Goal: Task Accomplishment & Management: Manage account settings

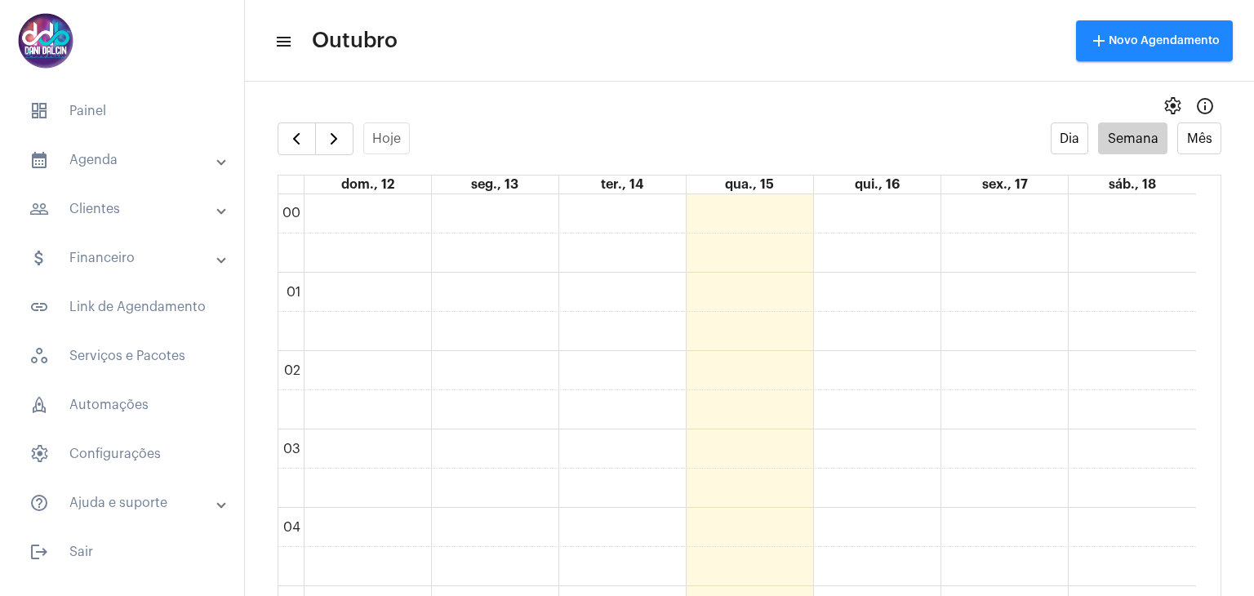
scroll to position [472, 0]
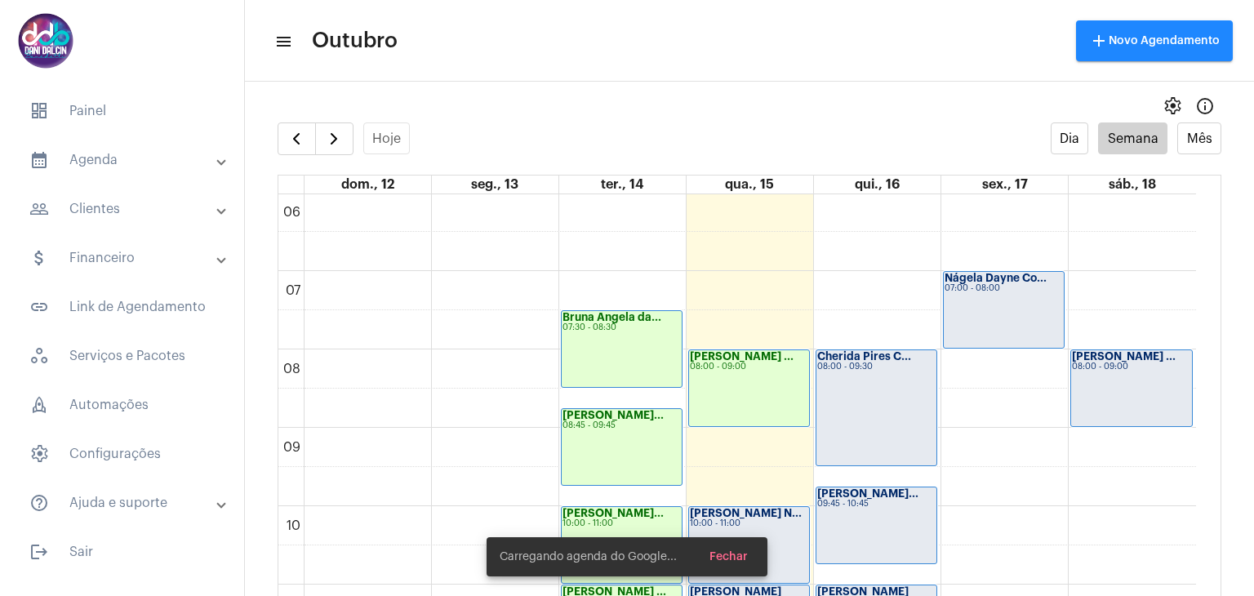
drag, startPoint x: 0, startPoint y: 0, endPoint x: 139, endPoint y: 212, distance: 253.6
click at [139, 212] on mat-panel-title "people_outline Clientes" at bounding box center [123, 209] width 189 height 20
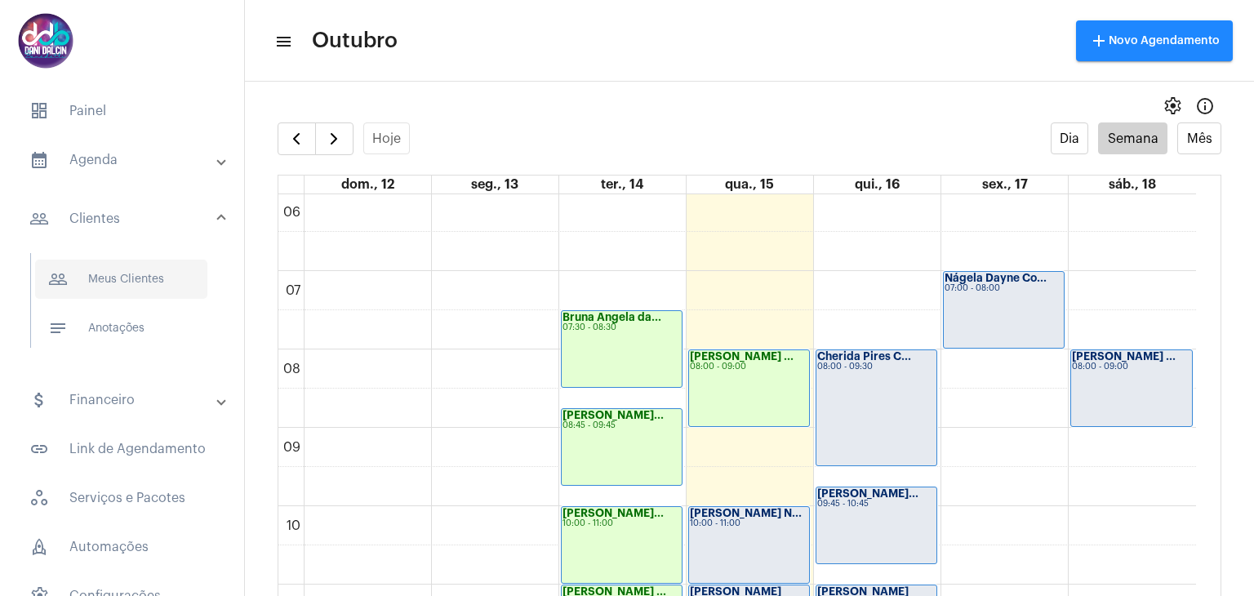
click at [135, 275] on span "people_outline Meus Clientes" at bounding box center [121, 279] width 172 height 39
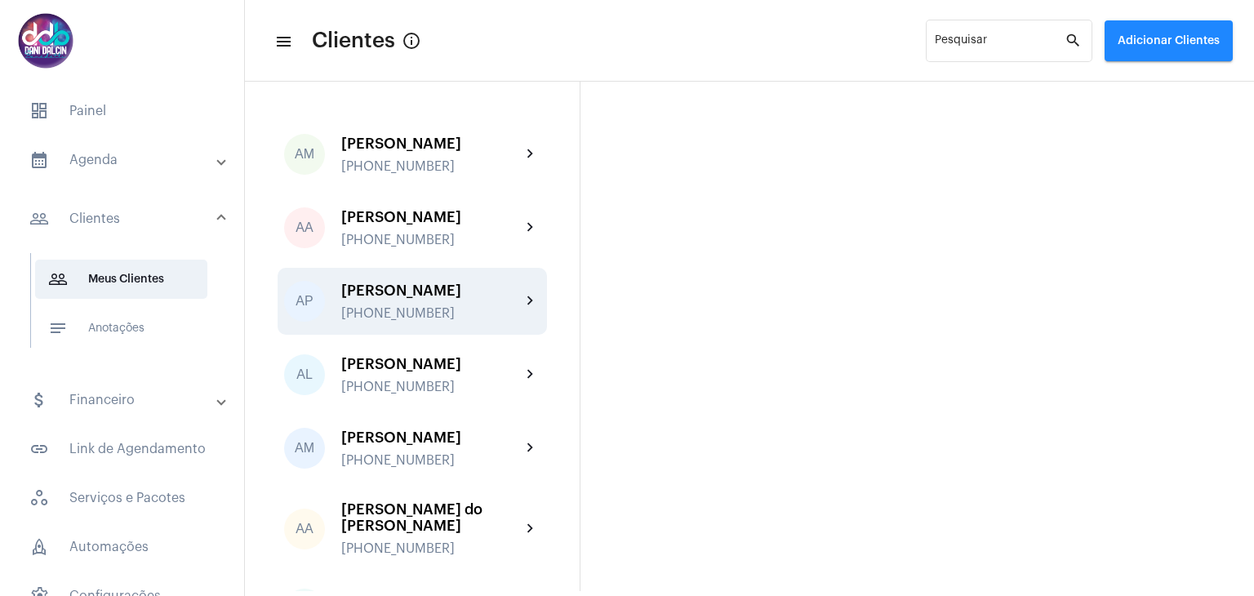
scroll to position [490, 0]
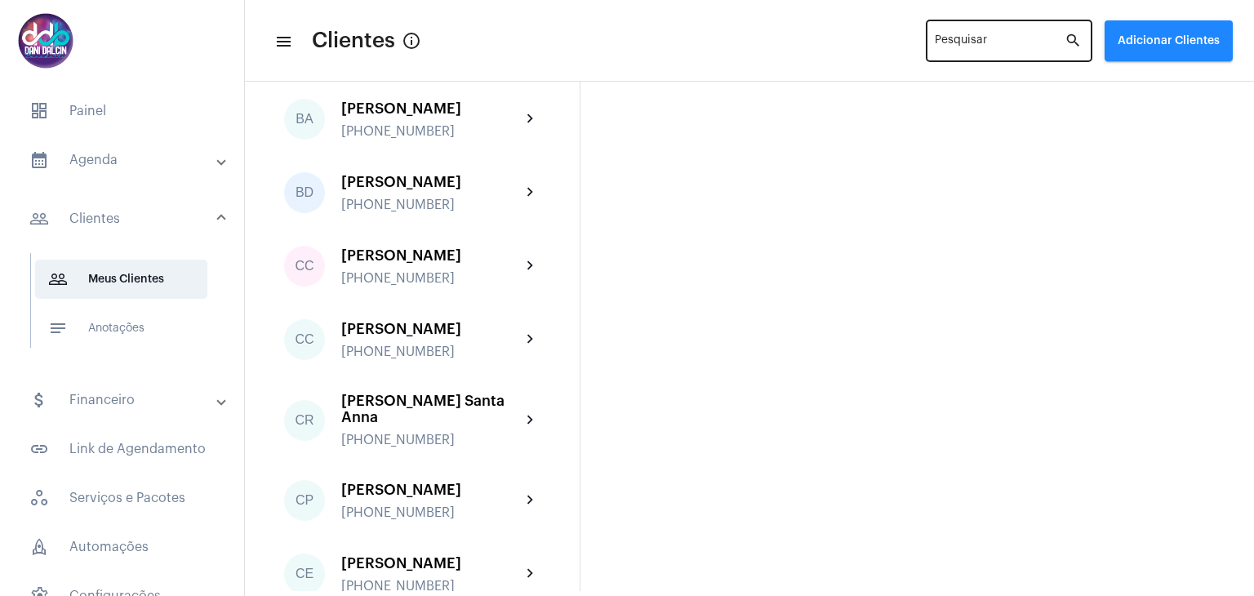
click at [984, 37] on div "Pesquisar" at bounding box center [1000, 39] width 130 height 45
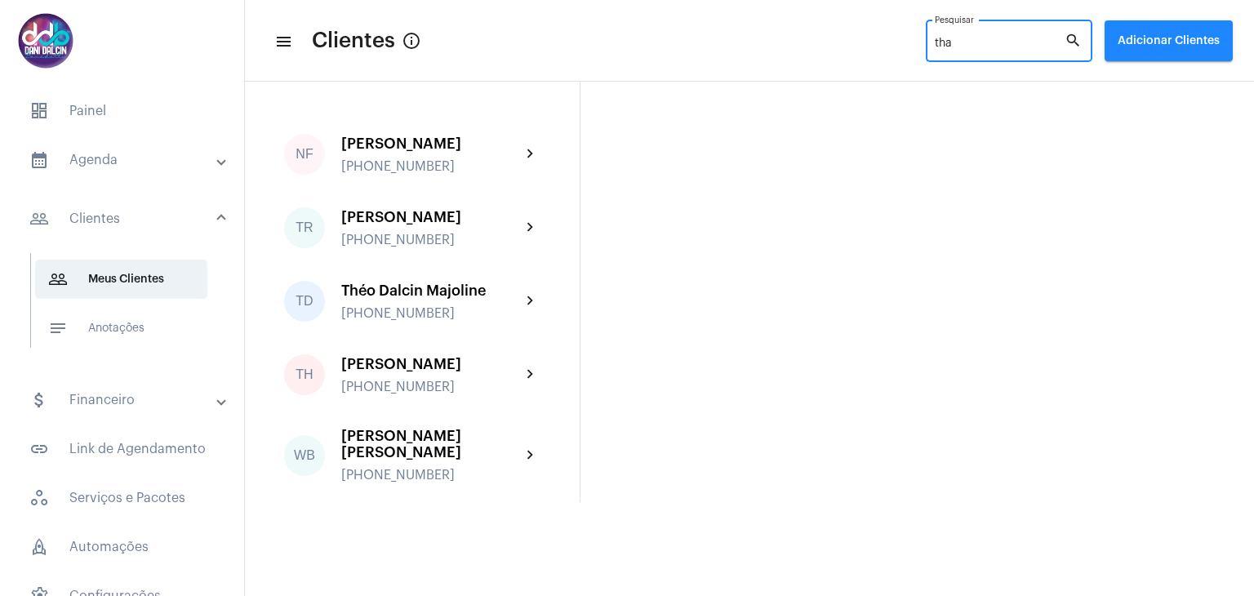
scroll to position [0, 0]
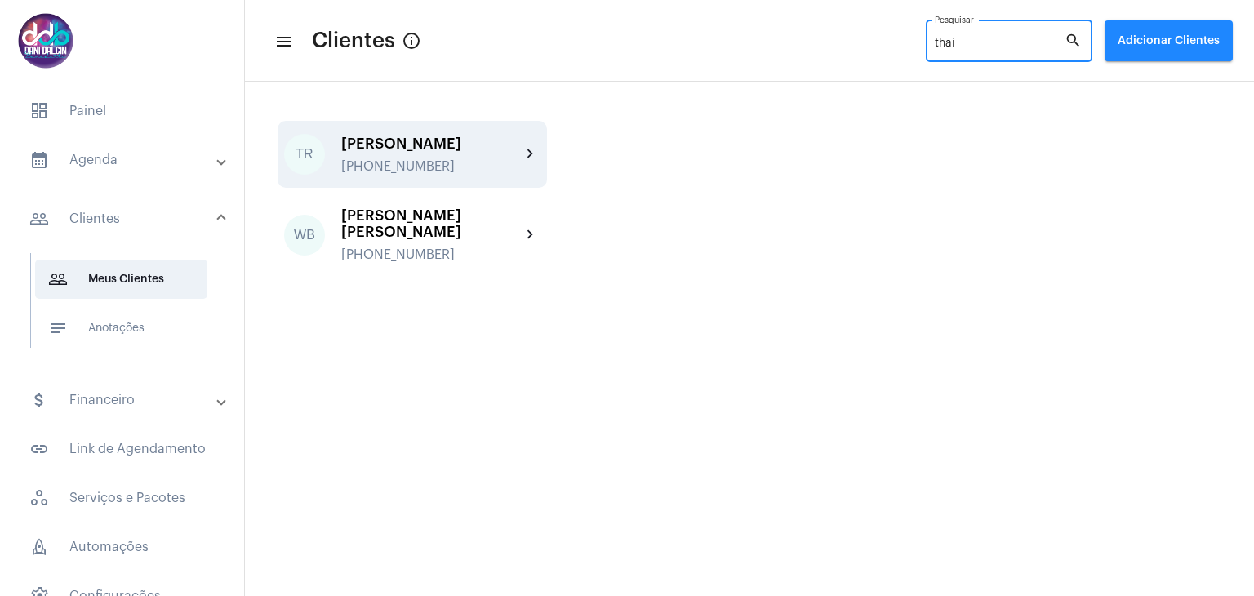
type input "thai"
click at [415, 140] on div "[PERSON_NAME]" at bounding box center [431, 144] width 180 height 16
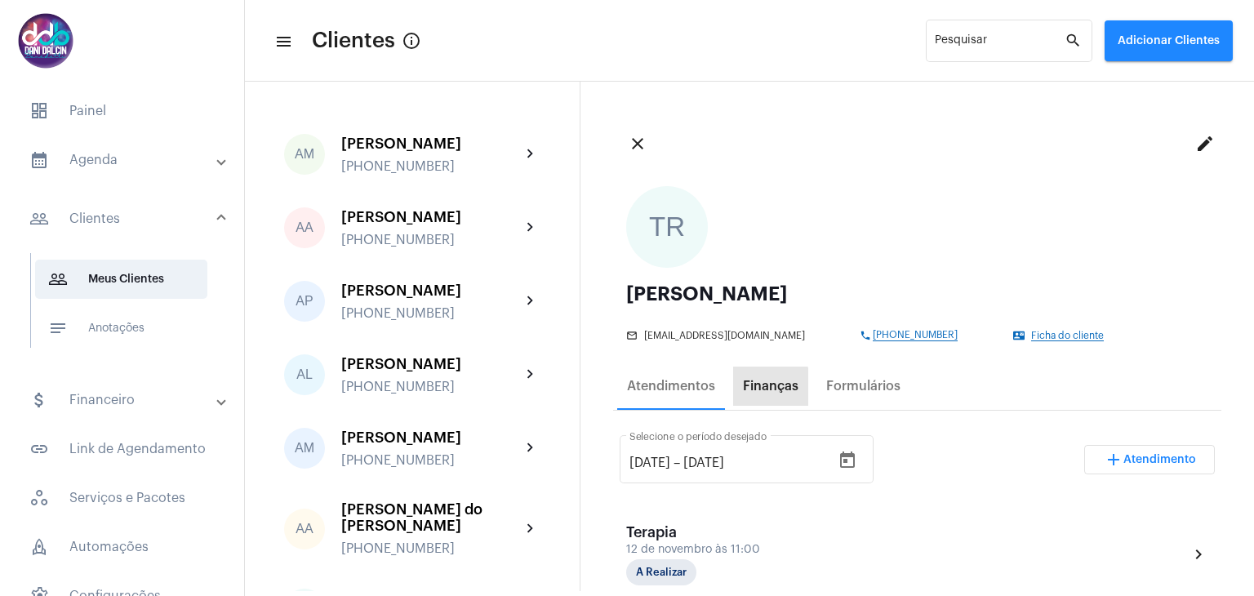
click at [751, 387] on div "Finanças" at bounding box center [771, 386] width 56 height 15
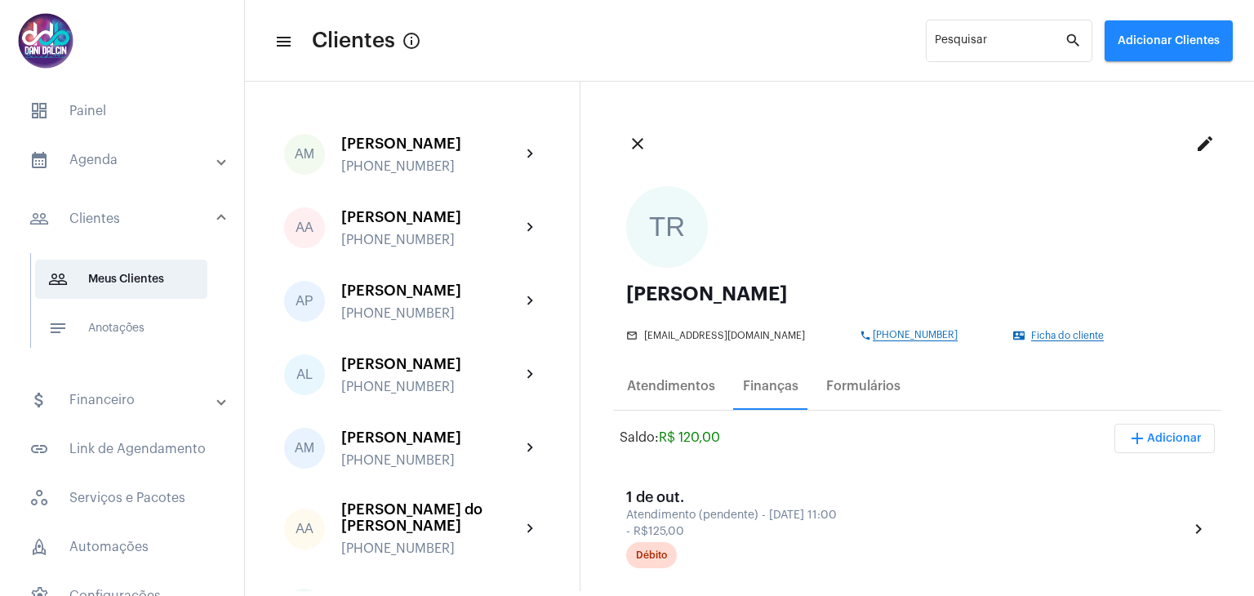
click at [131, 216] on mat-panel-title "people_outline Clientes" at bounding box center [123, 219] width 189 height 20
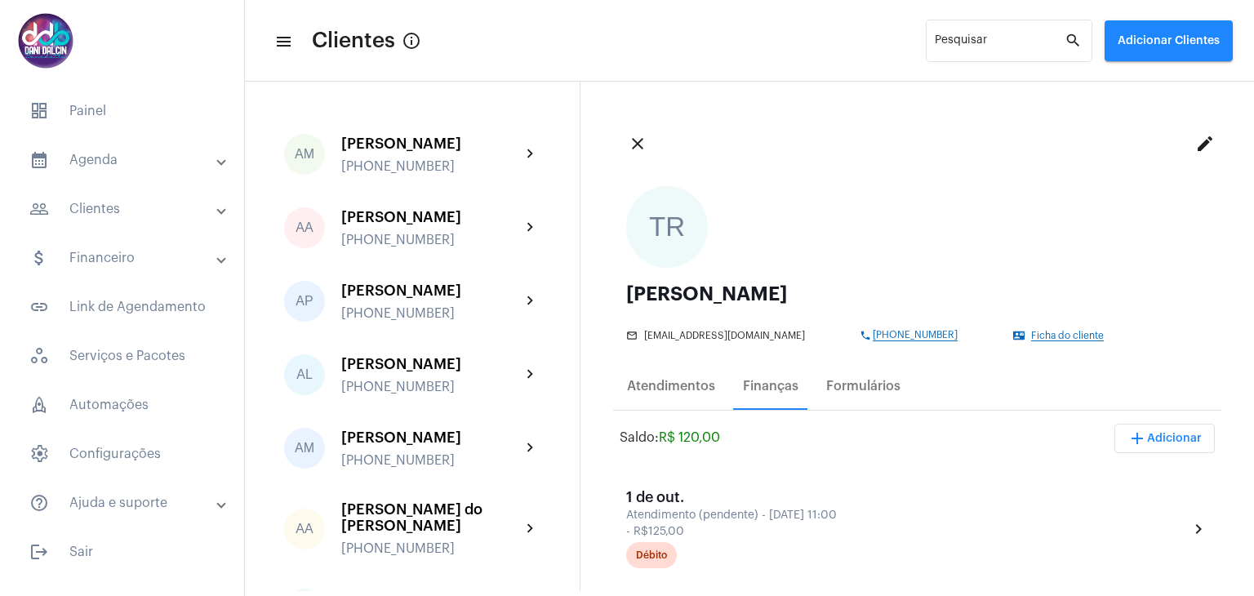
click at [117, 158] on mat-panel-title "calendar_month_outlined Agenda" at bounding box center [123, 160] width 189 height 20
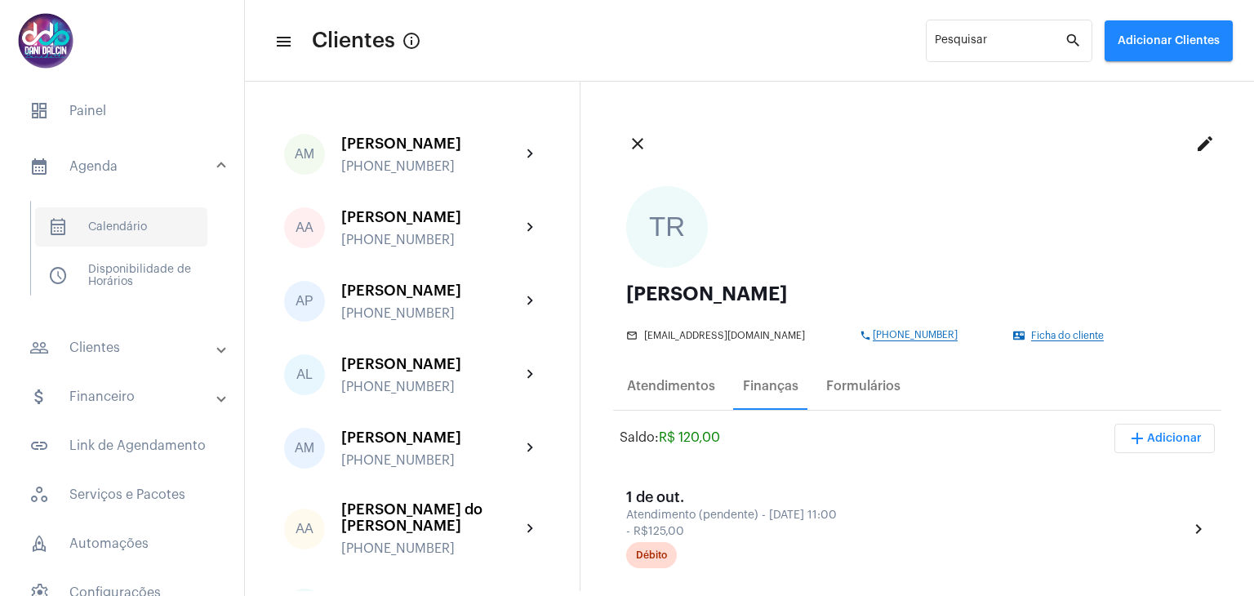
click at [114, 211] on span "calendar_month_outlined Calendário" at bounding box center [121, 226] width 172 height 39
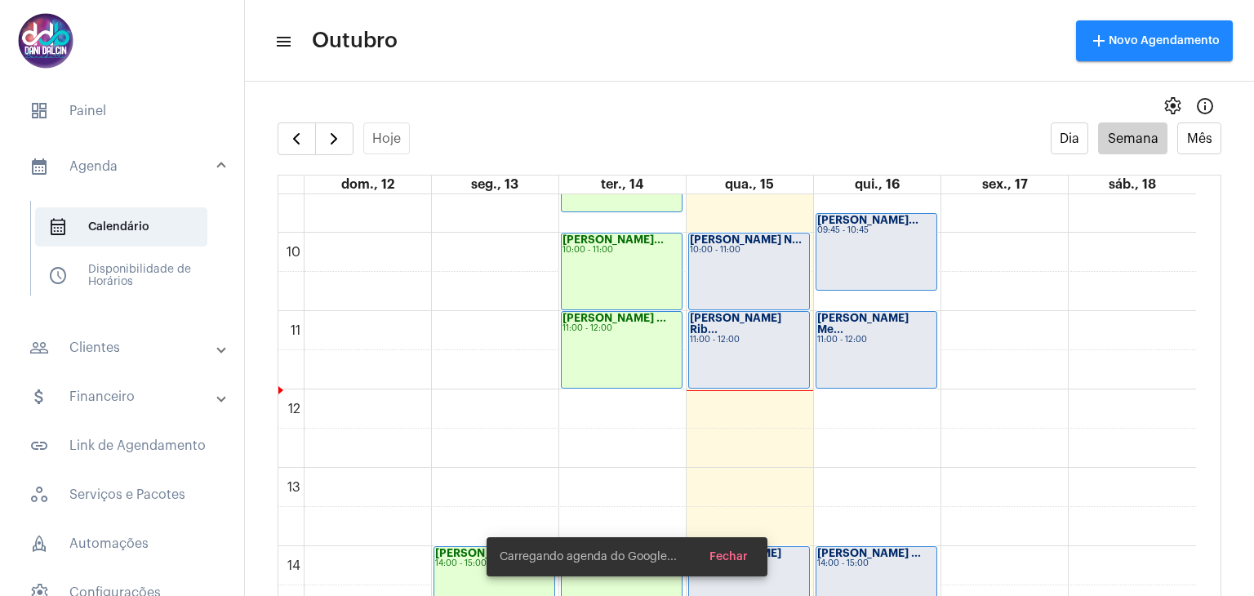
scroll to position [717, 0]
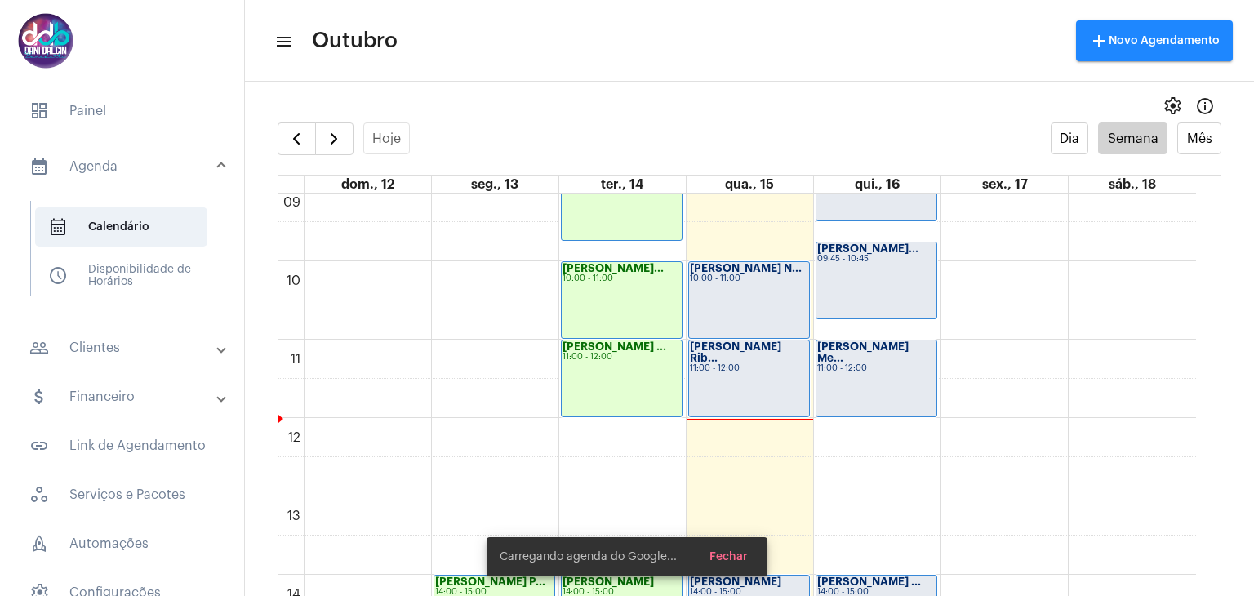
click at [731, 367] on div "Thaine Reis Rib... 11:00 - 12:00" at bounding box center [749, 378] width 120 height 76
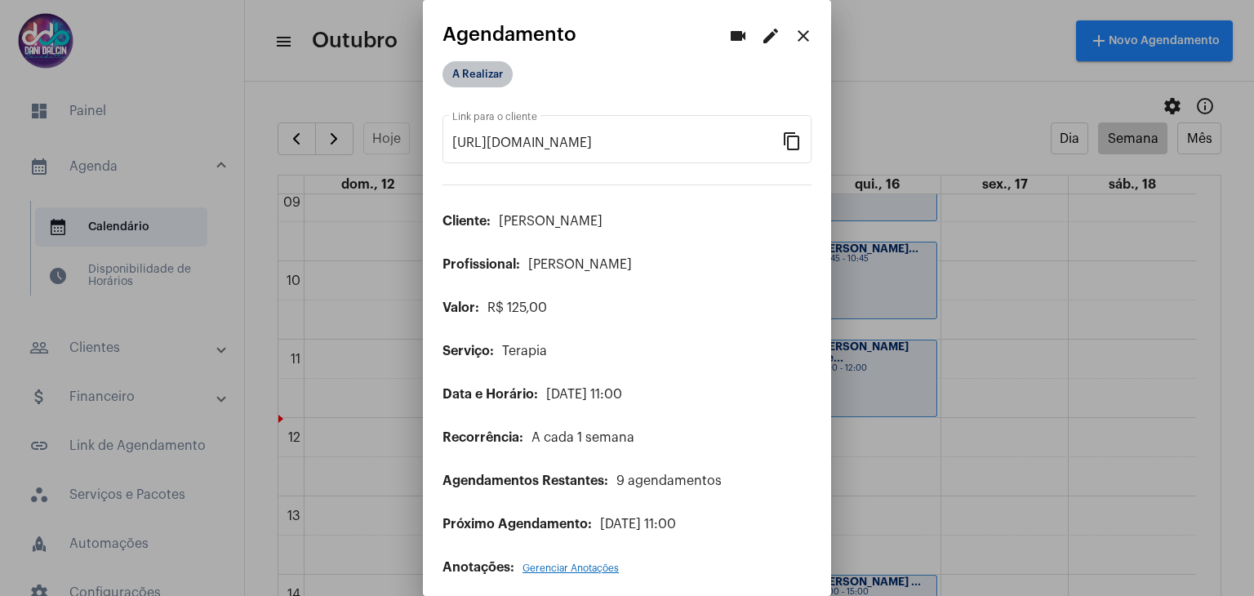
click at [482, 72] on mat-chip "A Realizar" at bounding box center [477, 74] width 70 height 26
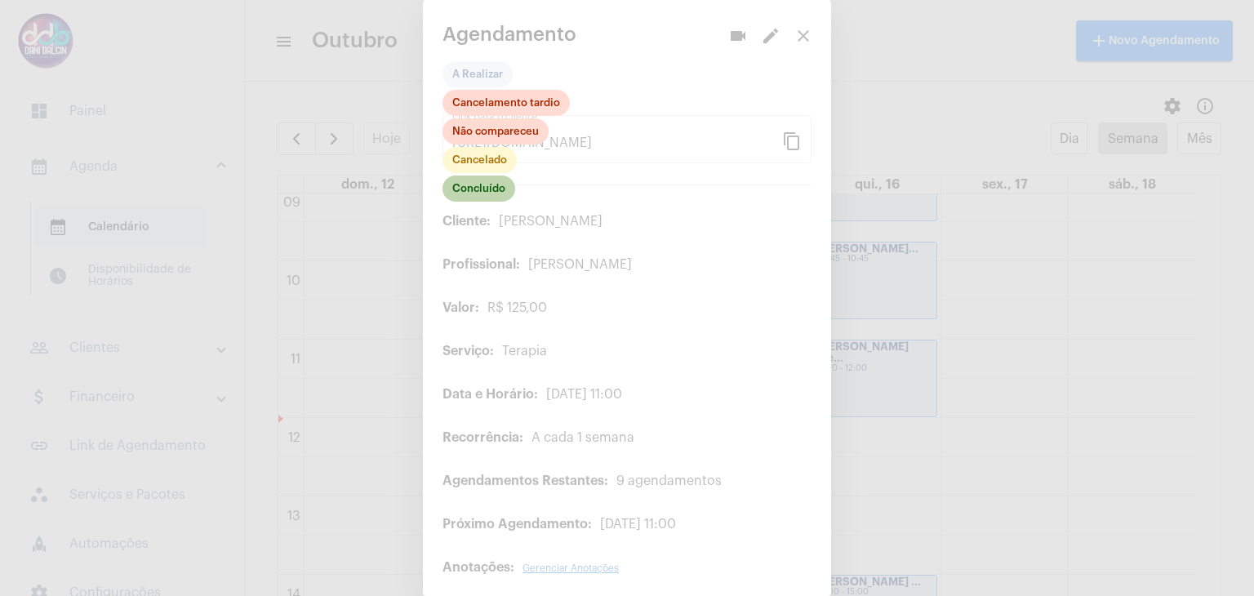
click at [485, 194] on mat-chip "Concluído" at bounding box center [478, 189] width 73 height 26
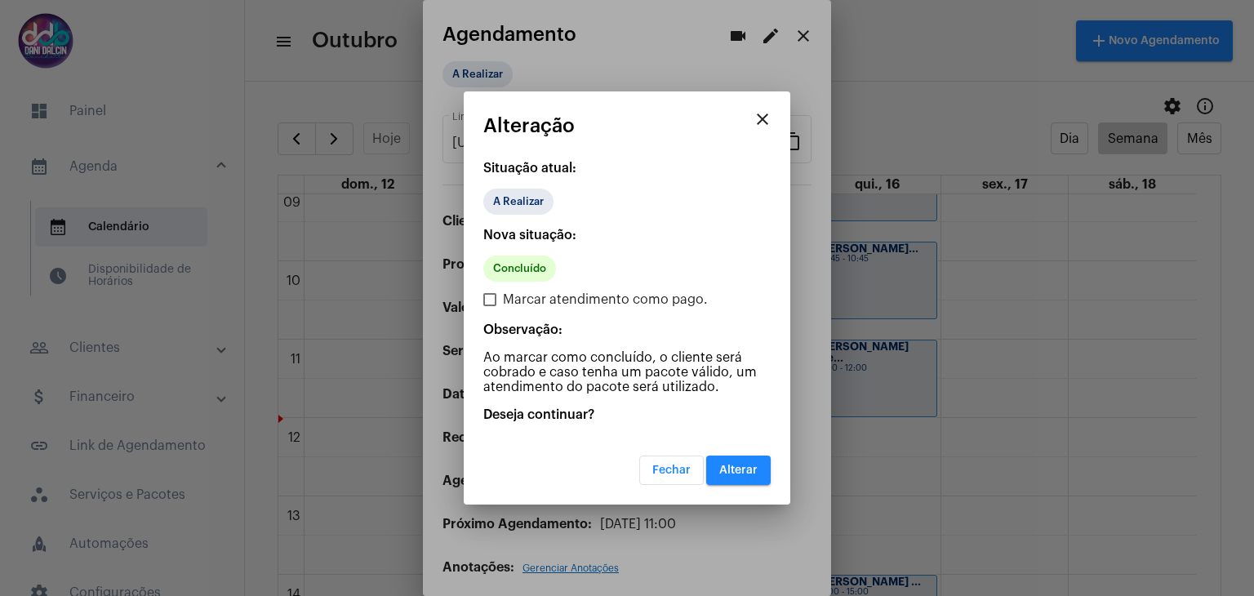
click at [733, 469] on span "Alterar" at bounding box center [738, 469] width 38 height 11
